Goal: Task Accomplishment & Management: Manage account settings

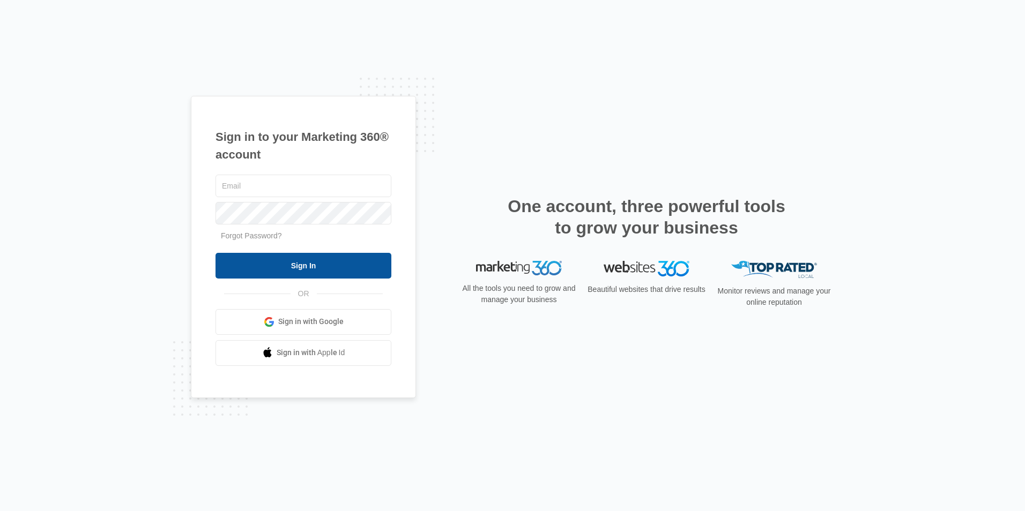
type input "[PERSON_NAME][EMAIL_ADDRESS][DOMAIN_NAME]"
click at [302, 263] on input "Sign In" at bounding box center [303, 266] width 176 height 26
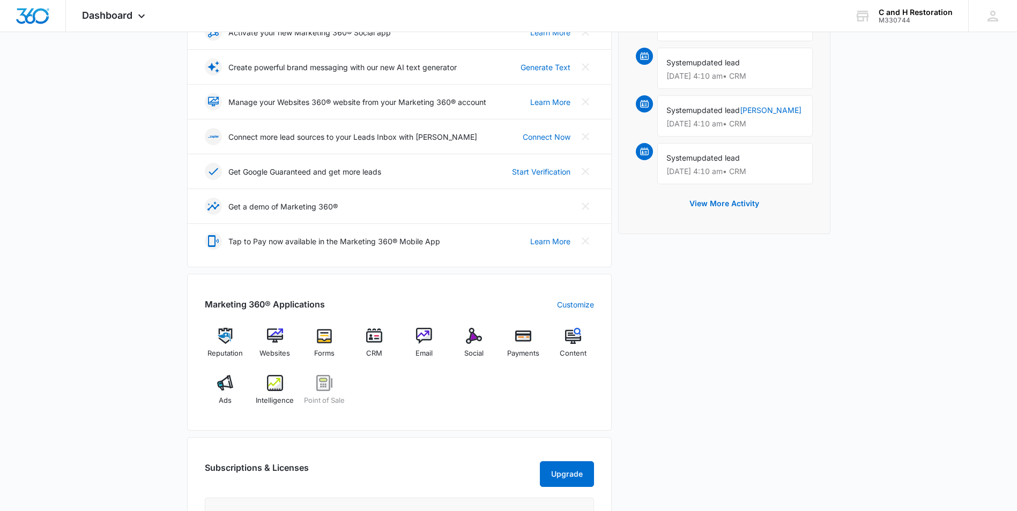
scroll to position [214, 0]
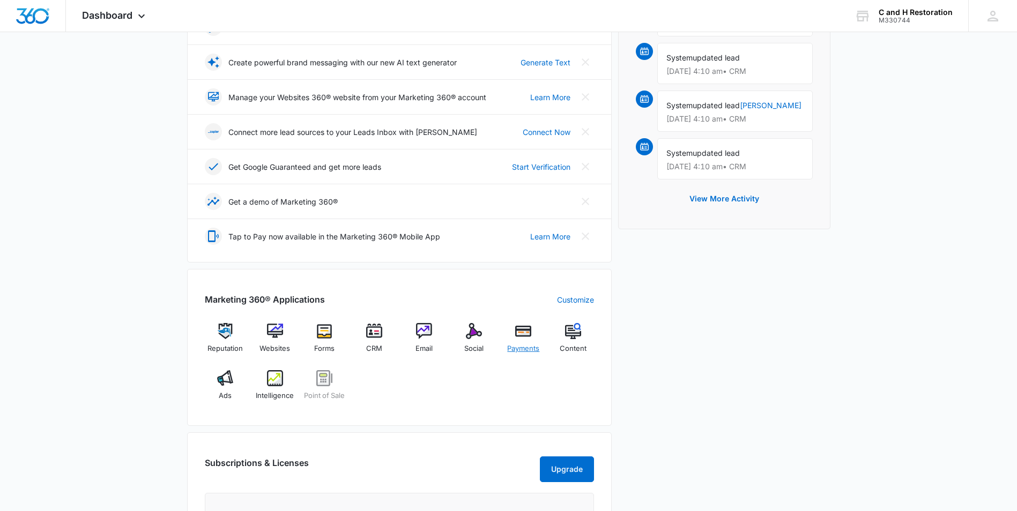
click at [530, 333] on img at bounding box center [523, 331] width 16 height 16
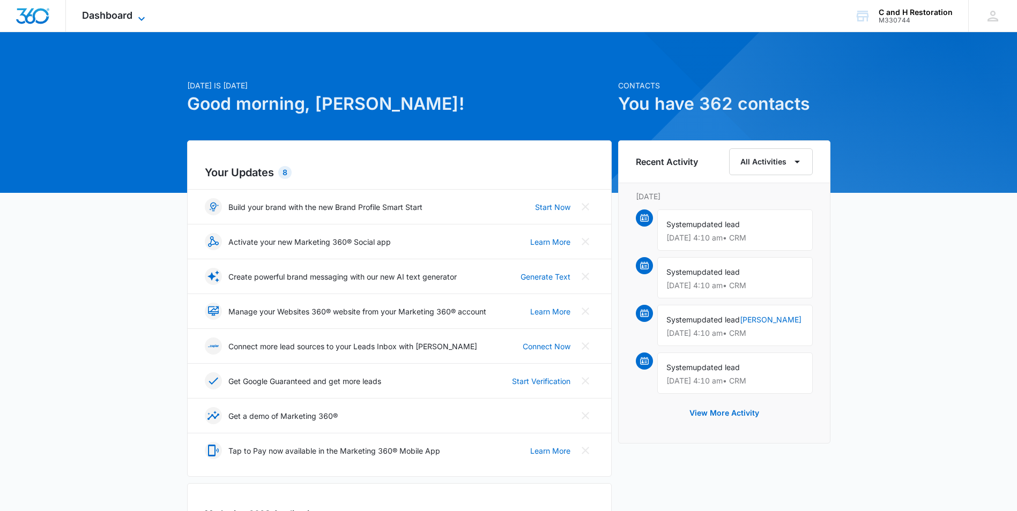
click at [141, 14] on icon at bounding box center [141, 18] width 13 height 13
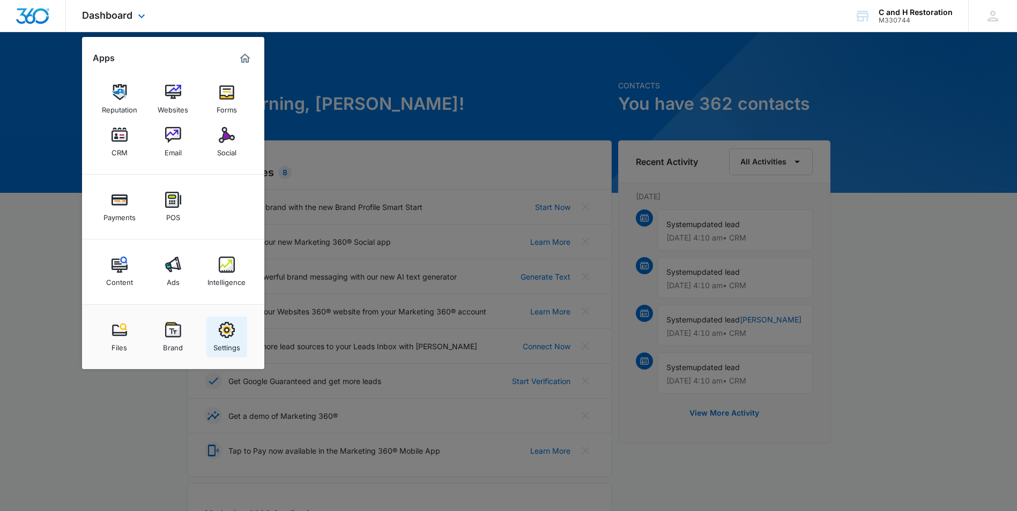
click at [225, 331] on img at bounding box center [227, 330] width 16 height 16
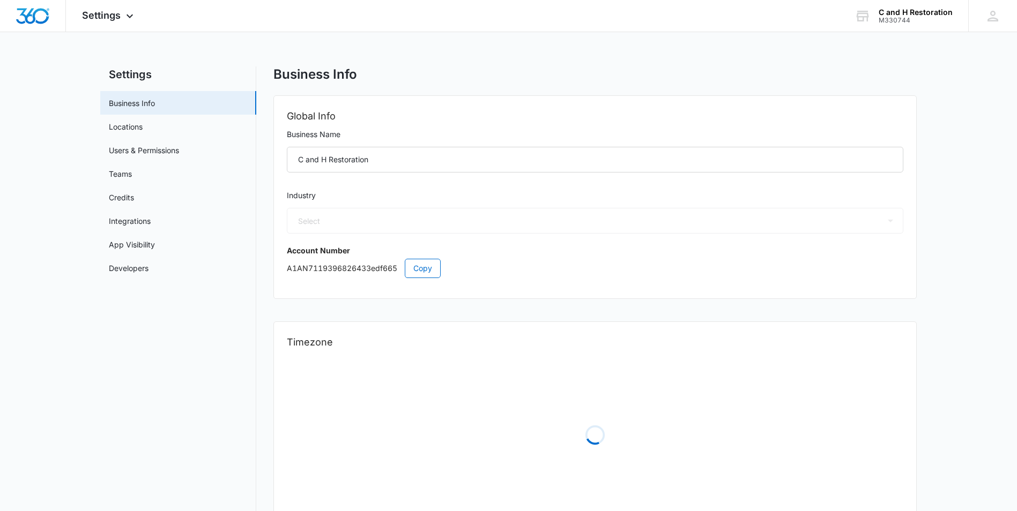
select select "4"
select select "US"
select select "America/New_York"
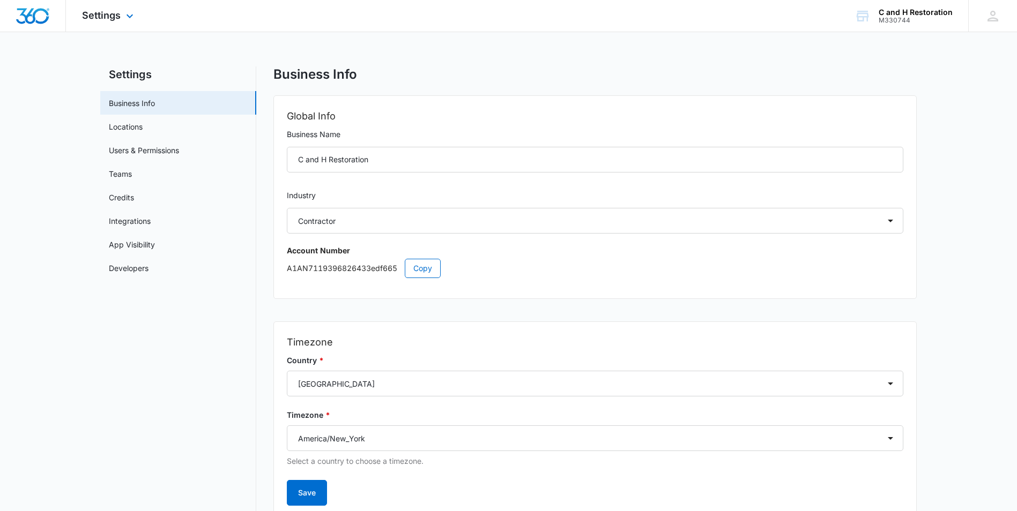
click at [33, 21] on img "Dashboard" at bounding box center [33, 16] width 34 height 16
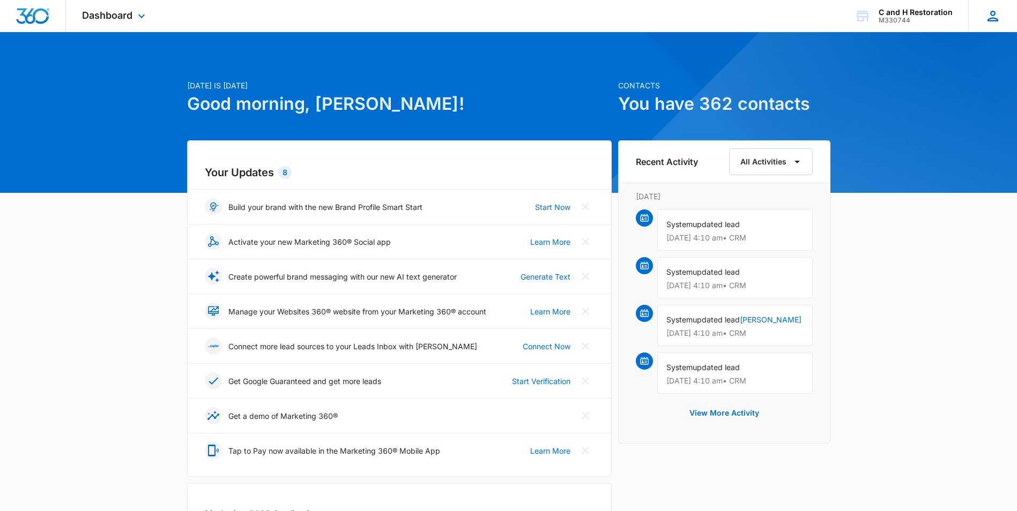
click at [1001, 16] on div "Ch Carlos h [EMAIL_ADDRESS][DOMAIN_NAME] My Profile Notifications Support Logou…" at bounding box center [992, 16] width 49 height 32
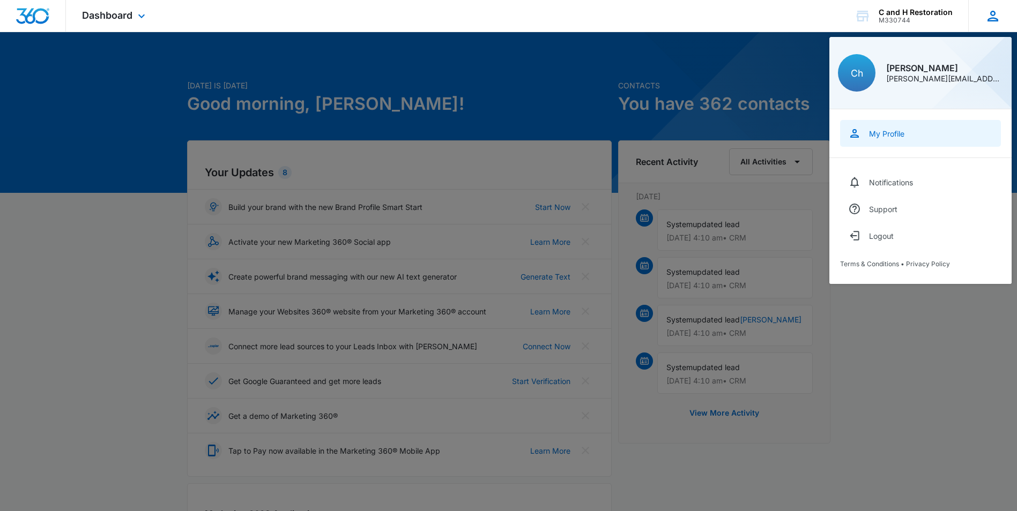
click at [888, 136] on div "My Profile" at bounding box center [886, 133] width 35 height 9
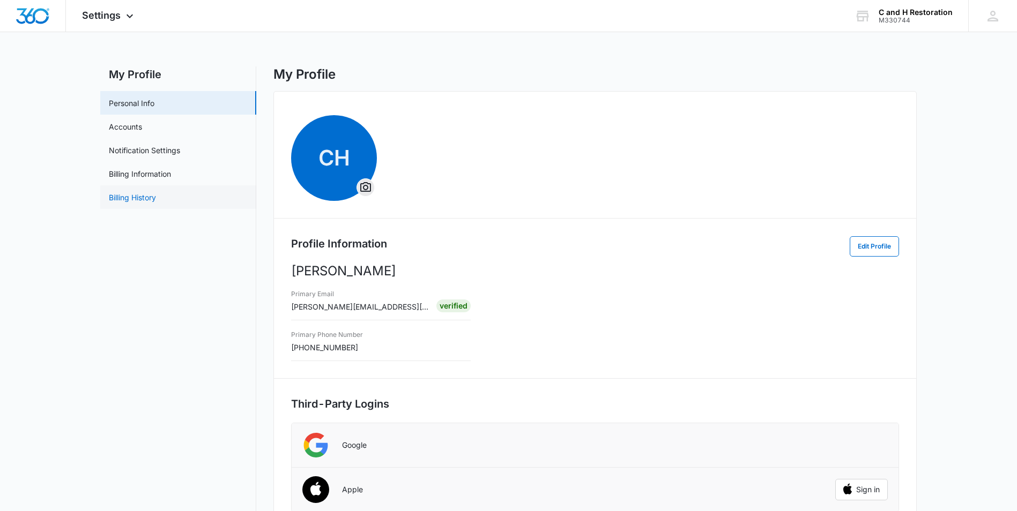
click at [149, 201] on link "Billing History" at bounding box center [132, 197] width 47 height 11
